Goal: Navigation & Orientation: Find specific page/section

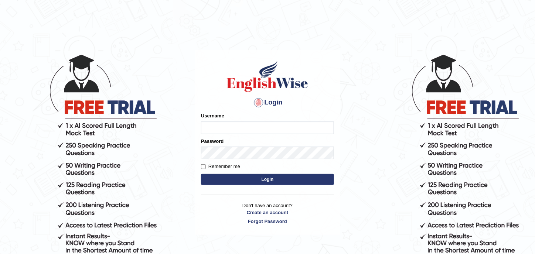
type input "sarah2023"
click at [274, 175] on button "Login" at bounding box center [267, 179] width 133 height 11
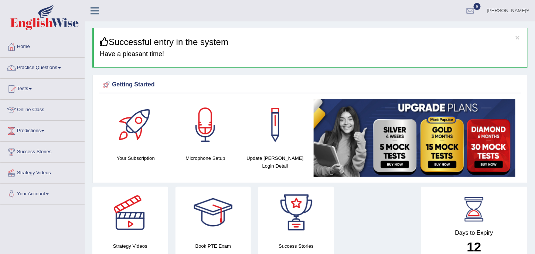
click at [14, 104] on div at bounding box center [11, 109] width 11 height 11
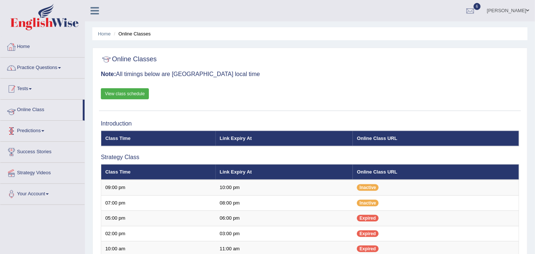
scroll to position [123, 0]
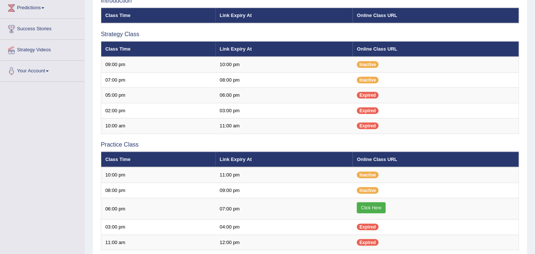
drag, startPoint x: 37, startPoint y: 167, endPoint x: 42, endPoint y: 161, distance: 8.2
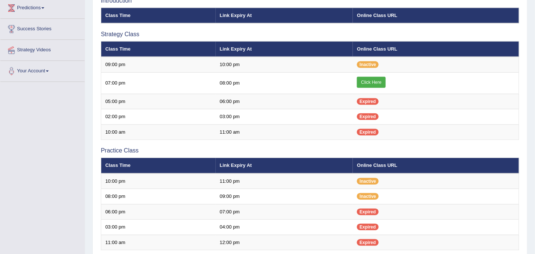
scroll to position [123, 0]
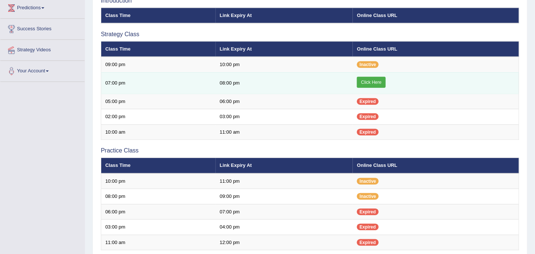
click at [375, 81] on link "Click Here" at bounding box center [371, 82] width 28 height 11
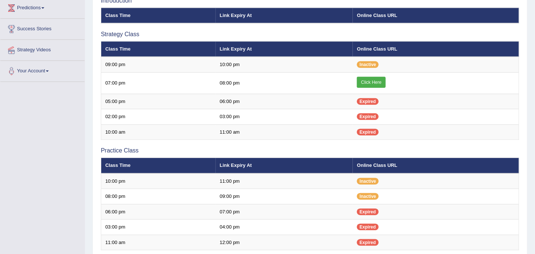
drag, startPoint x: 28, startPoint y: 153, endPoint x: 22, endPoint y: 152, distance: 5.9
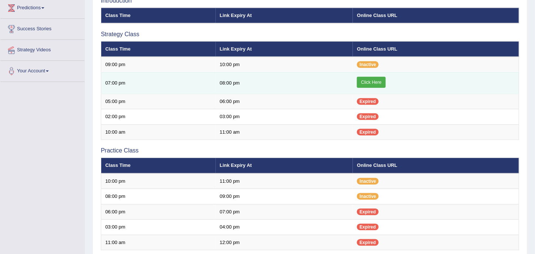
click at [361, 85] on link "Click Here" at bounding box center [371, 82] width 28 height 11
